Goal: Complete application form

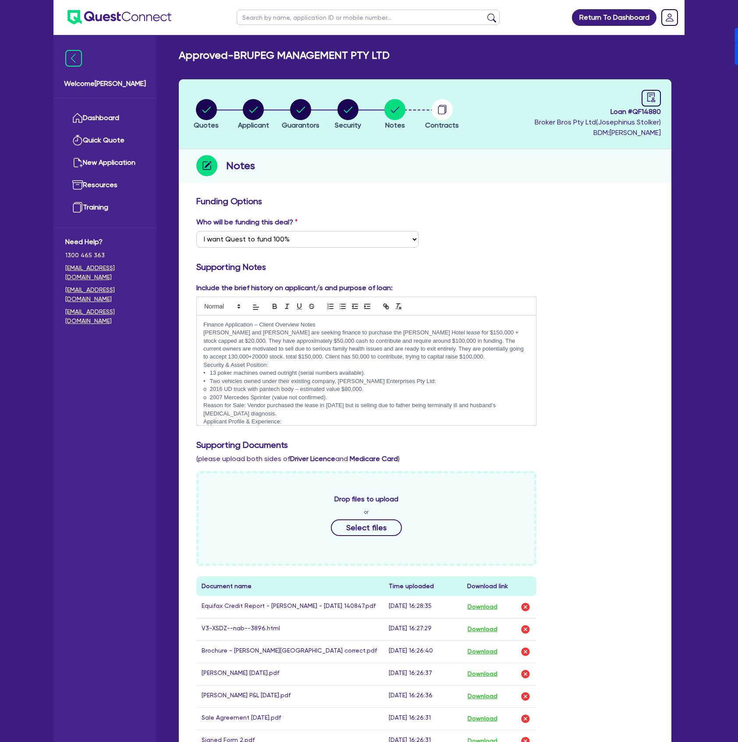
select select "Quest Finance - Own Book"
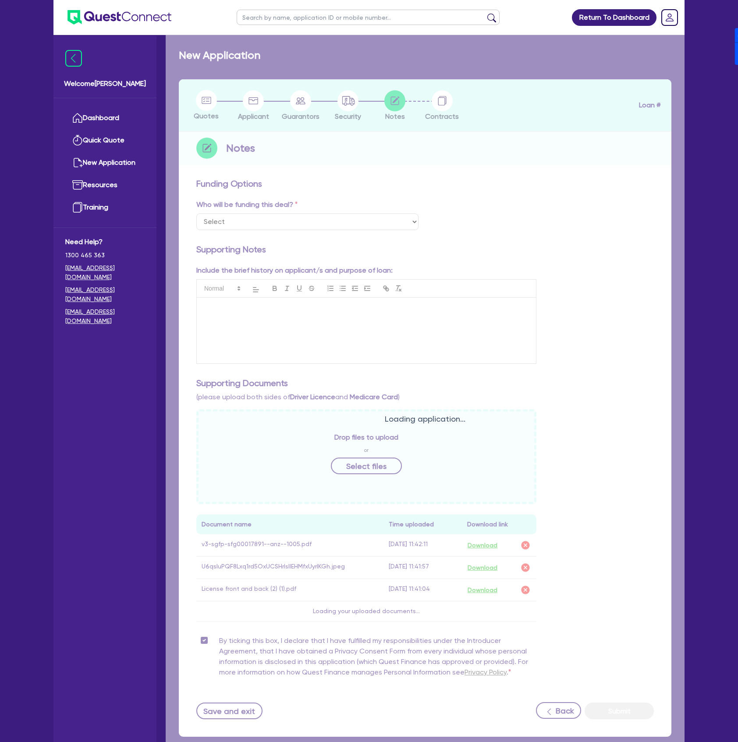
select select "Quest Finance - Own Book"
checkbox input "true"
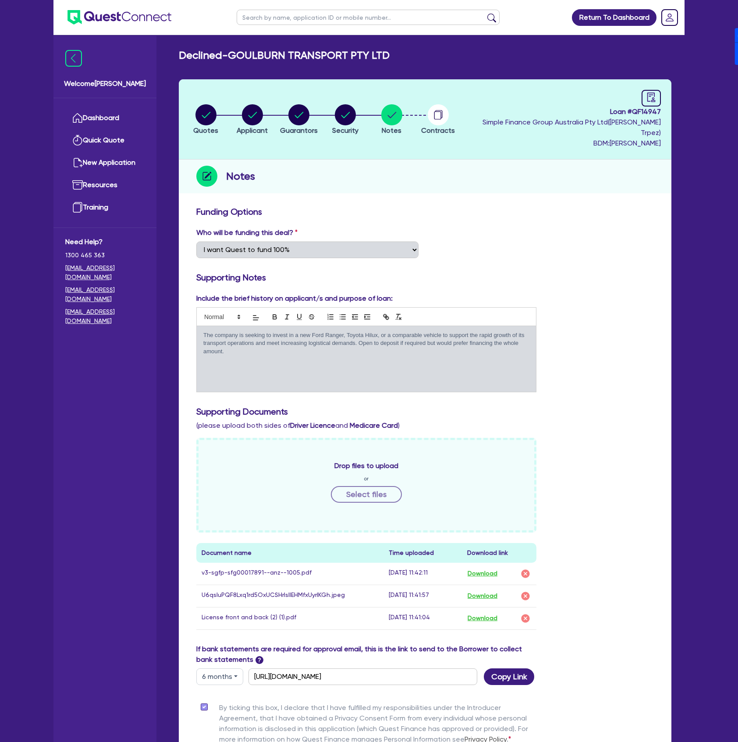
click at [286, 14] on input "text" at bounding box center [368, 17] width 263 height 15
type input "Michael Sayer"
click button "submit" at bounding box center [492, 19] width 14 height 12
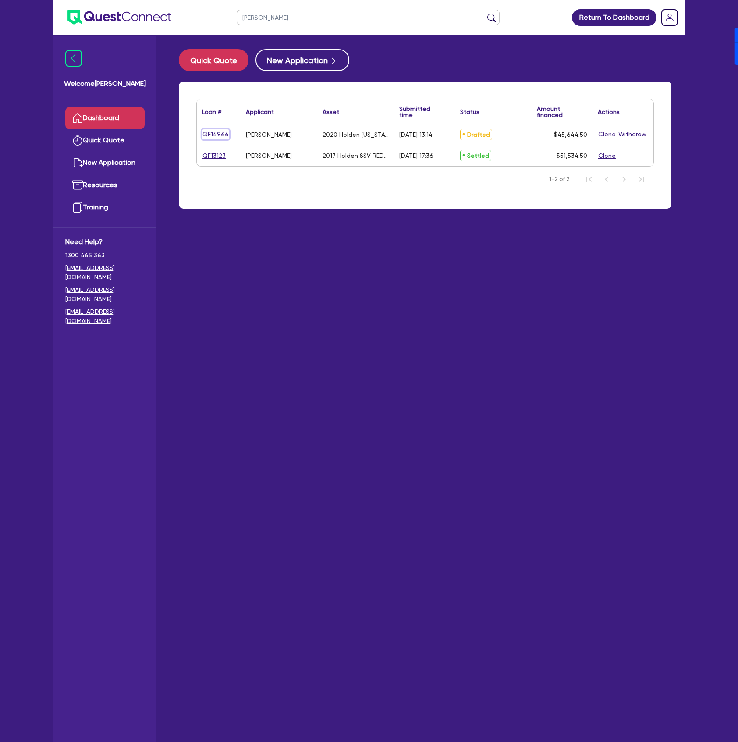
click at [214, 138] on link "QF14966" at bounding box center [215, 134] width 27 height 10
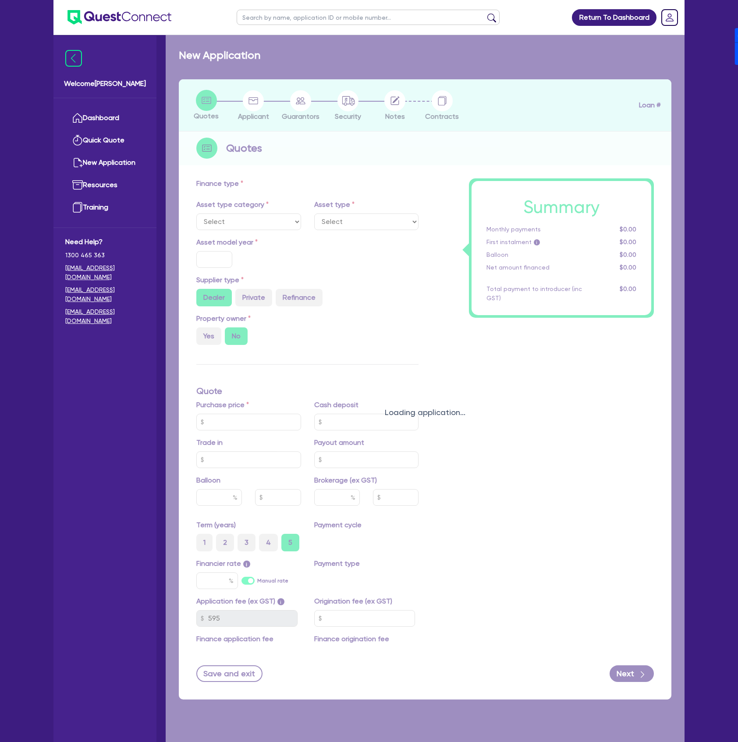
select select "CARS_AND_LIGHT_TRUCKS"
type input "2020"
radio input "true"
type input "46,000"
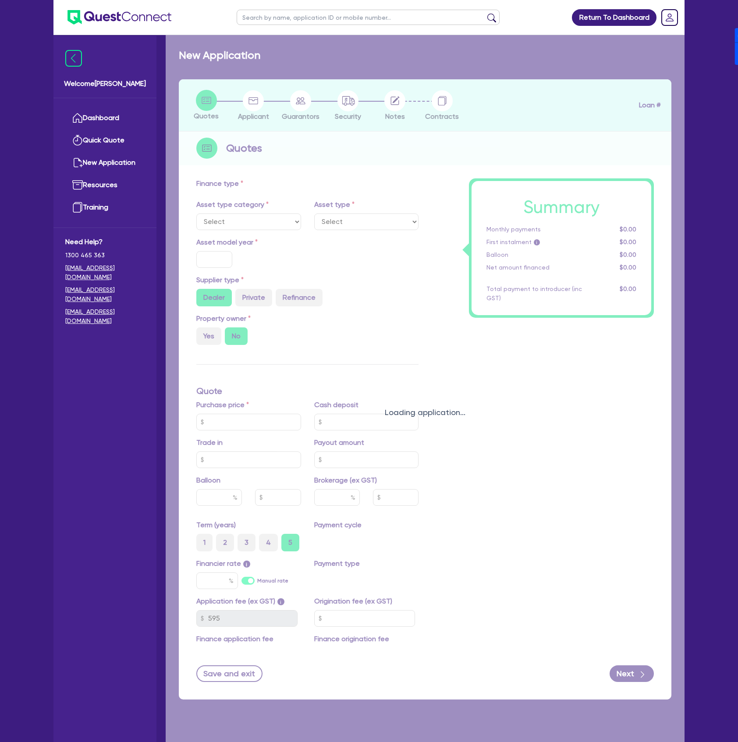
type input "44,000"
type input "4"
type input "1,825.78"
type input "7.89"
type input "900"
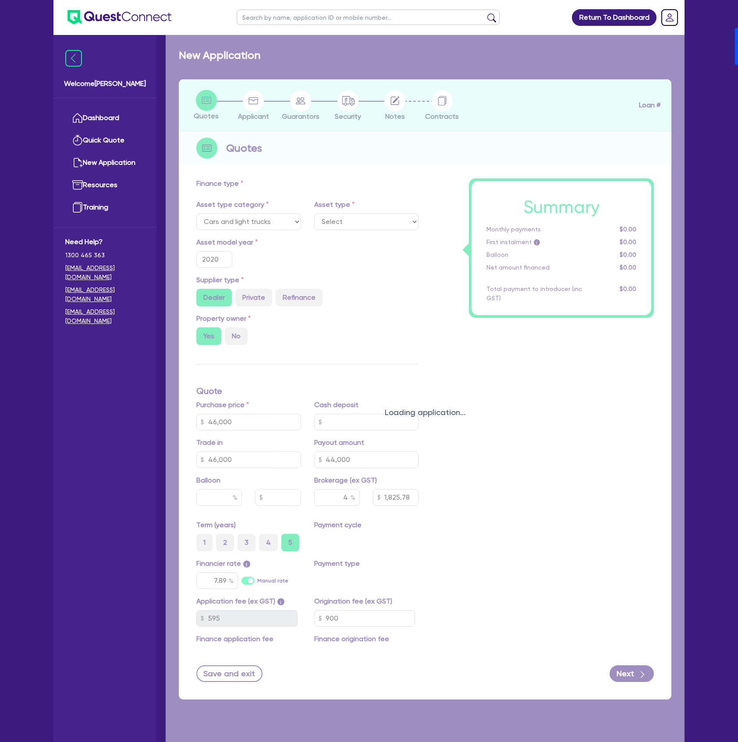
select select "PASSENGER_VEHICLES"
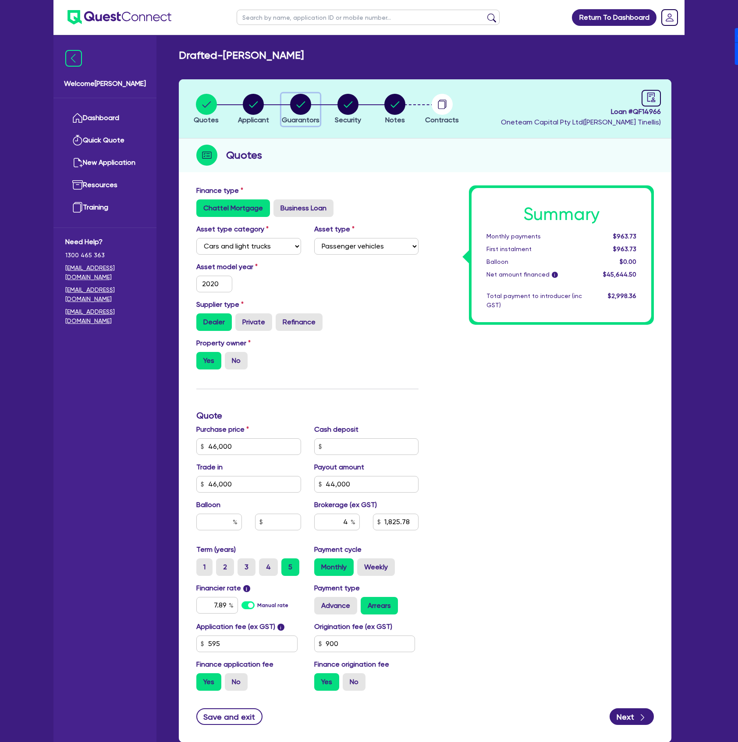
click at [287, 107] on div "button" at bounding box center [301, 104] width 38 height 21
select select "MR"
select select "VIC"
select select "SINGLE"
select select "PROPERTY"
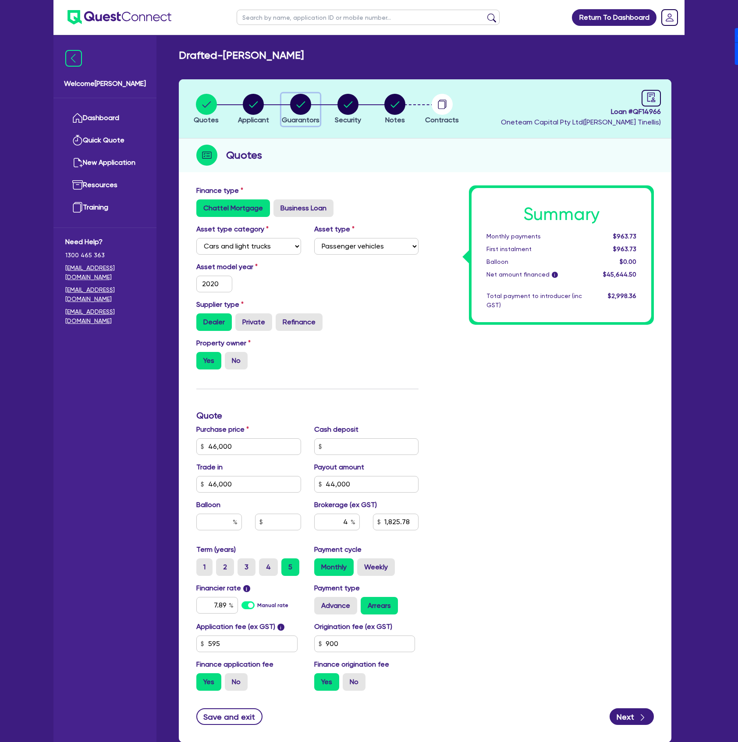
select select "CASH"
select select "HOUSEHOLD_PERSONAL"
select select "OTHER"
select select "VEHICLE"
select select "MORTGAGE"
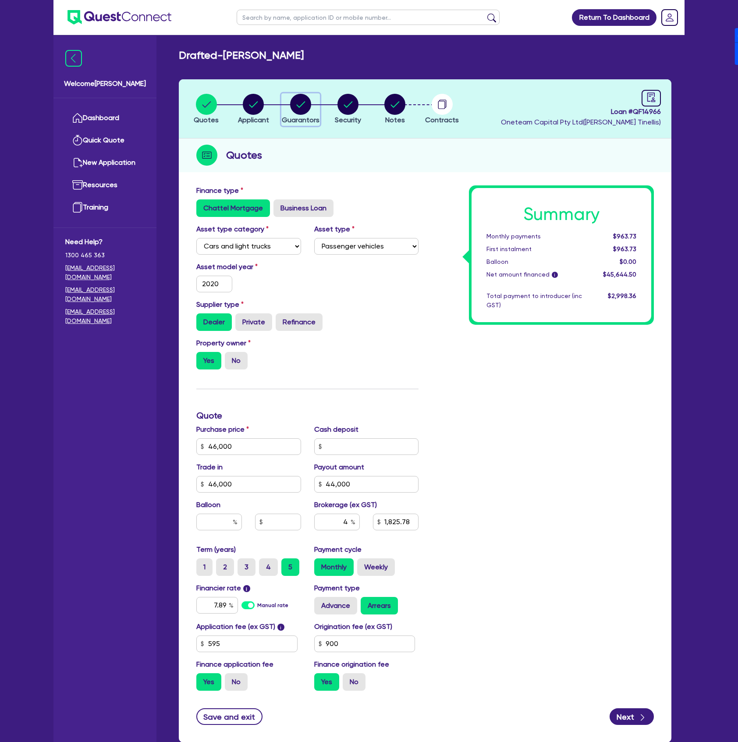
select select "VEHICLE_LOAN"
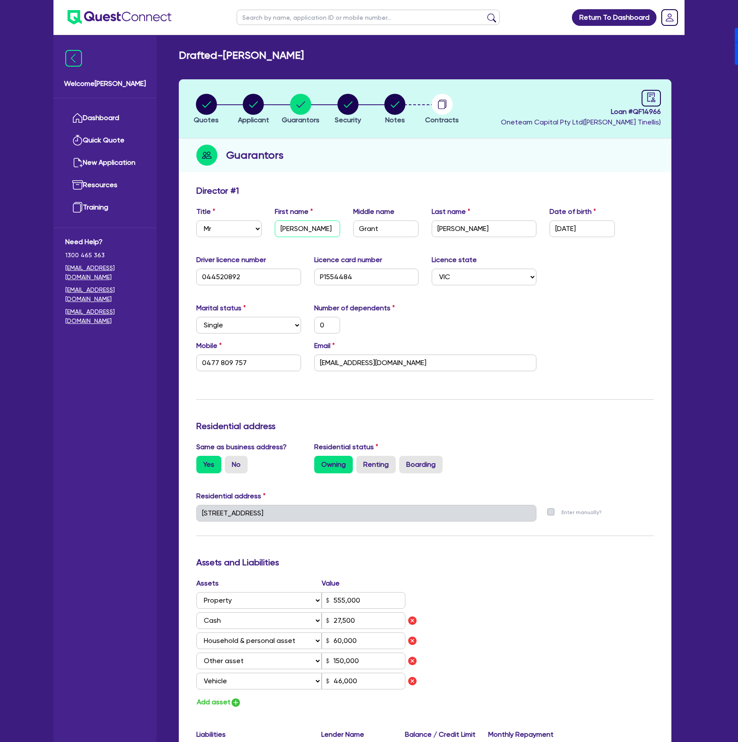
drag, startPoint x: 309, startPoint y: 232, endPoint x: 262, endPoint y: 226, distance: 47.7
click at [259, 227] on div "Title Select Mr Mrs Ms Miss Dr First name Michael Middle name Grant Last name S…" at bounding box center [425, 225] width 471 height 38
click at [393, 218] on div "Middle name Grant" at bounding box center [386, 221] width 78 height 31
click at [397, 227] on input "Grant" at bounding box center [385, 228] width 65 height 17
click at [482, 232] on input "Sayer" at bounding box center [484, 228] width 105 height 17
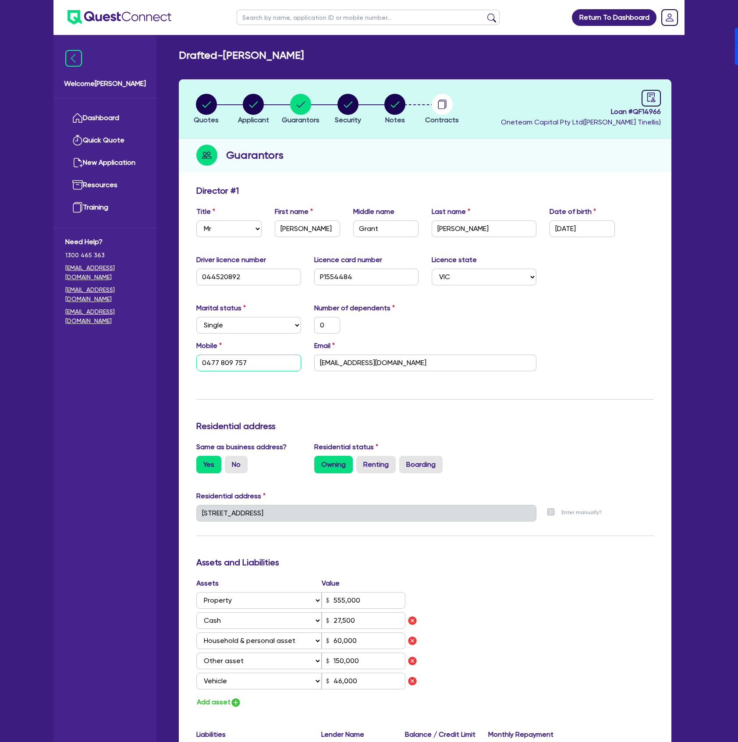
click at [260, 366] on input "0477 809 757" at bounding box center [248, 363] width 105 height 17
click at [439, 358] on input "mickaswans1@gmail.com" at bounding box center [425, 363] width 222 height 17
click at [501, 330] on div "Marital status Select Single Married De Facto / Partner Number of dependents 0" at bounding box center [425, 322] width 471 height 38
